Goal: Navigation & Orientation: Find specific page/section

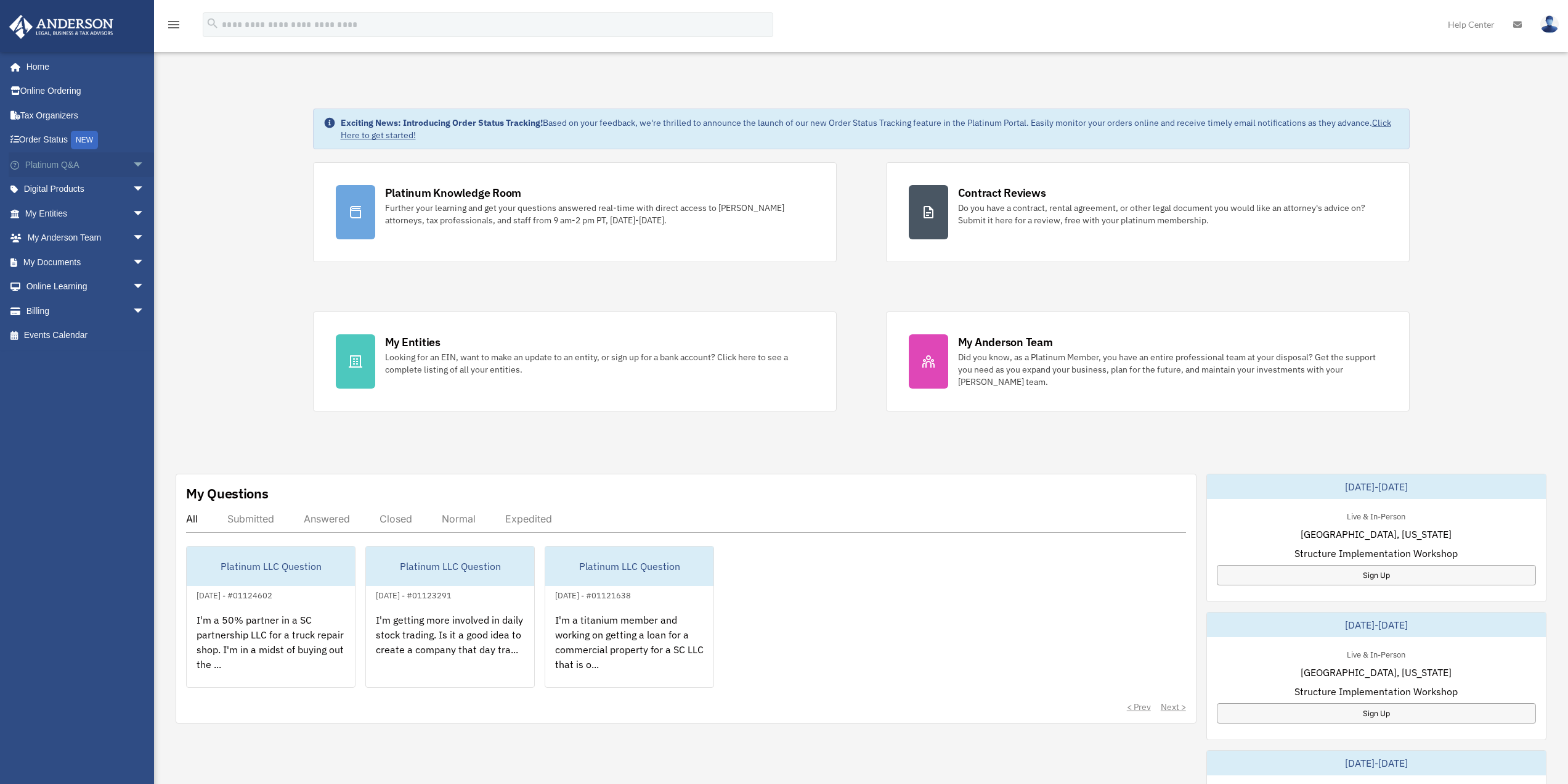
click at [132, 164] on span "arrow_drop_down" at bounding box center [144, 165] width 24 height 25
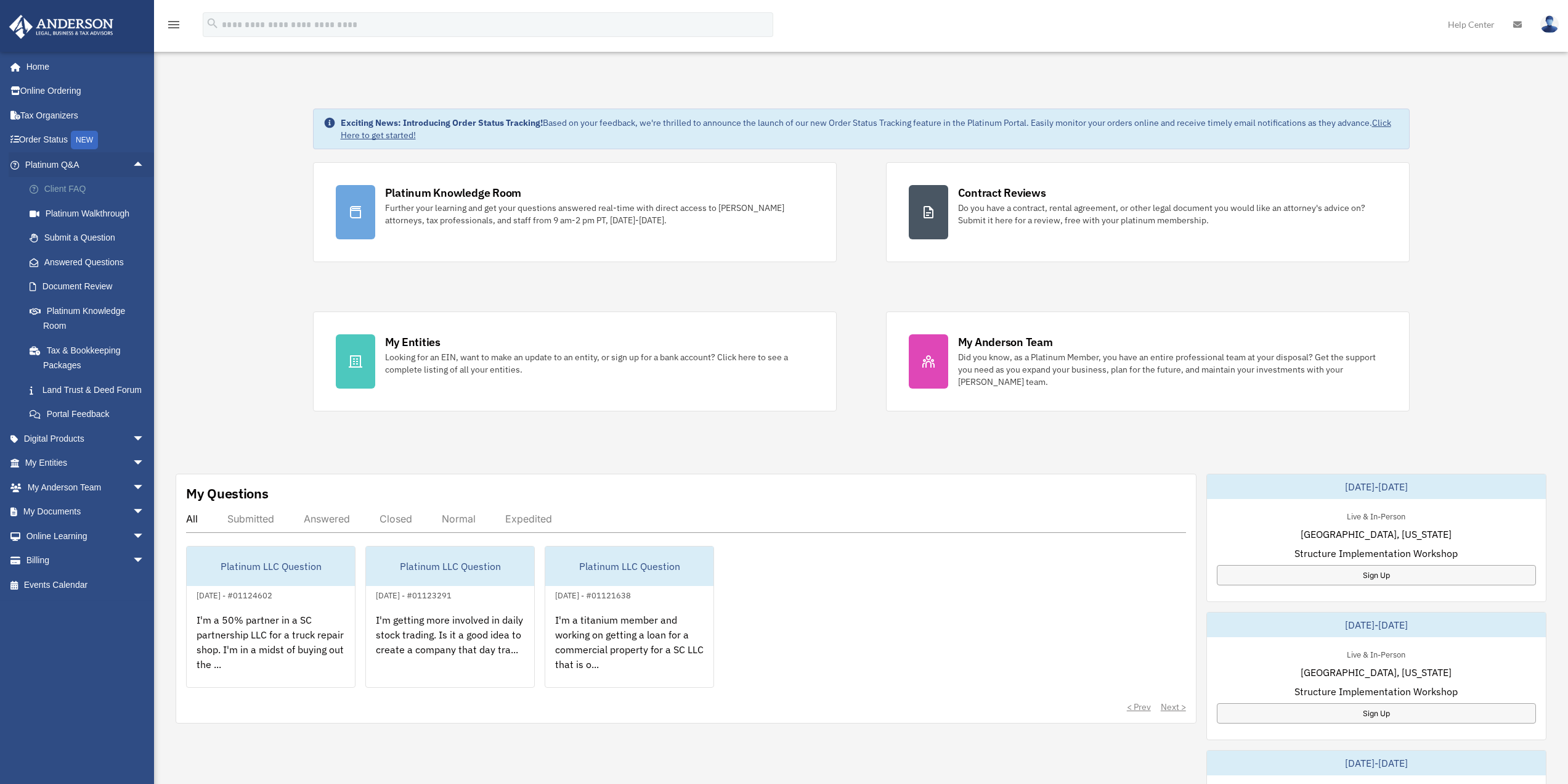
click at [62, 189] on link "Client FAQ" at bounding box center [91, 189] width 146 height 24
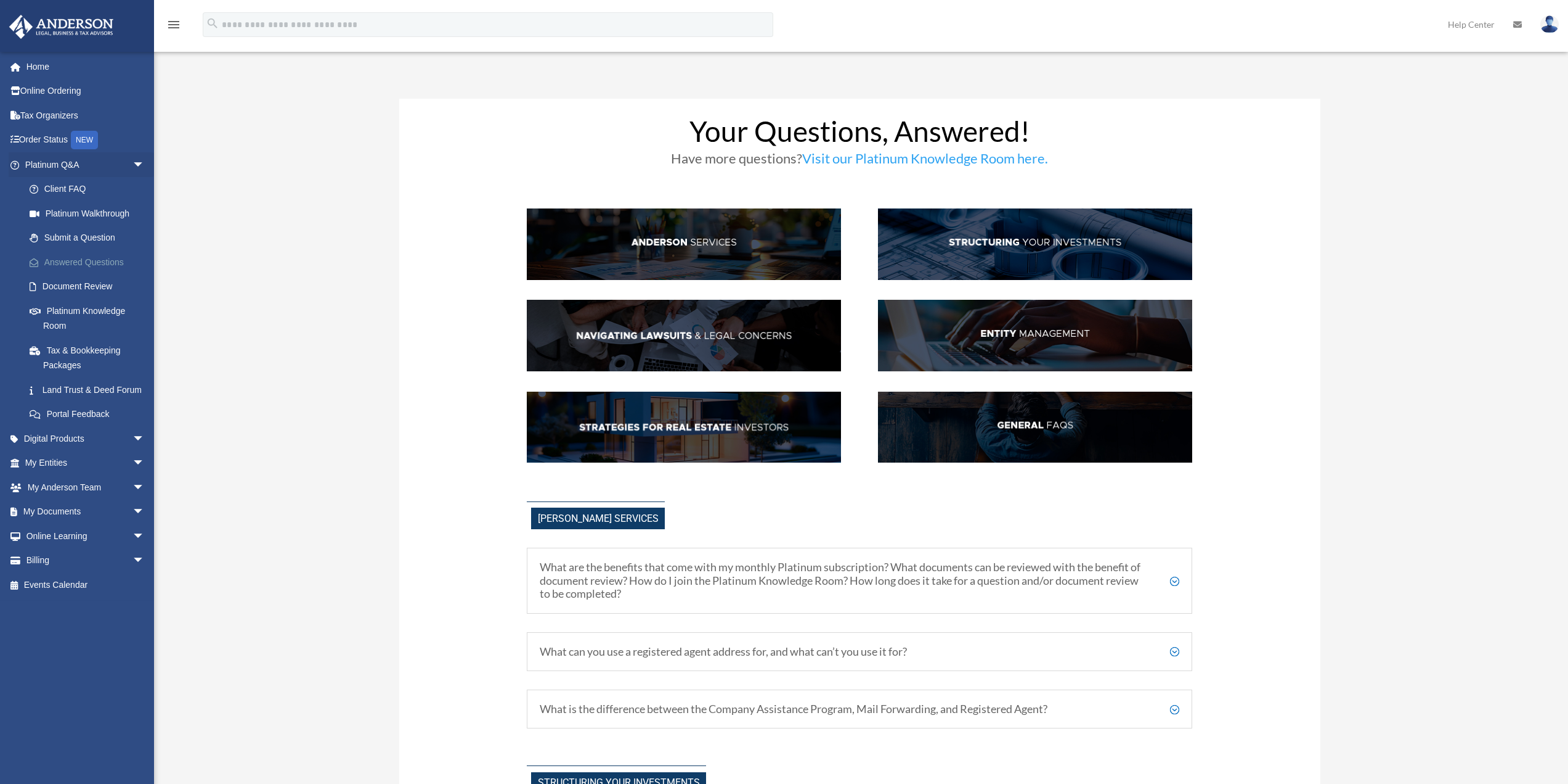
click at [78, 260] on link "Answered Questions" at bounding box center [91, 262] width 146 height 24
click at [80, 283] on link "Document Review" at bounding box center [91, 286] width 146 height 24
